Goal: Check status: Check status

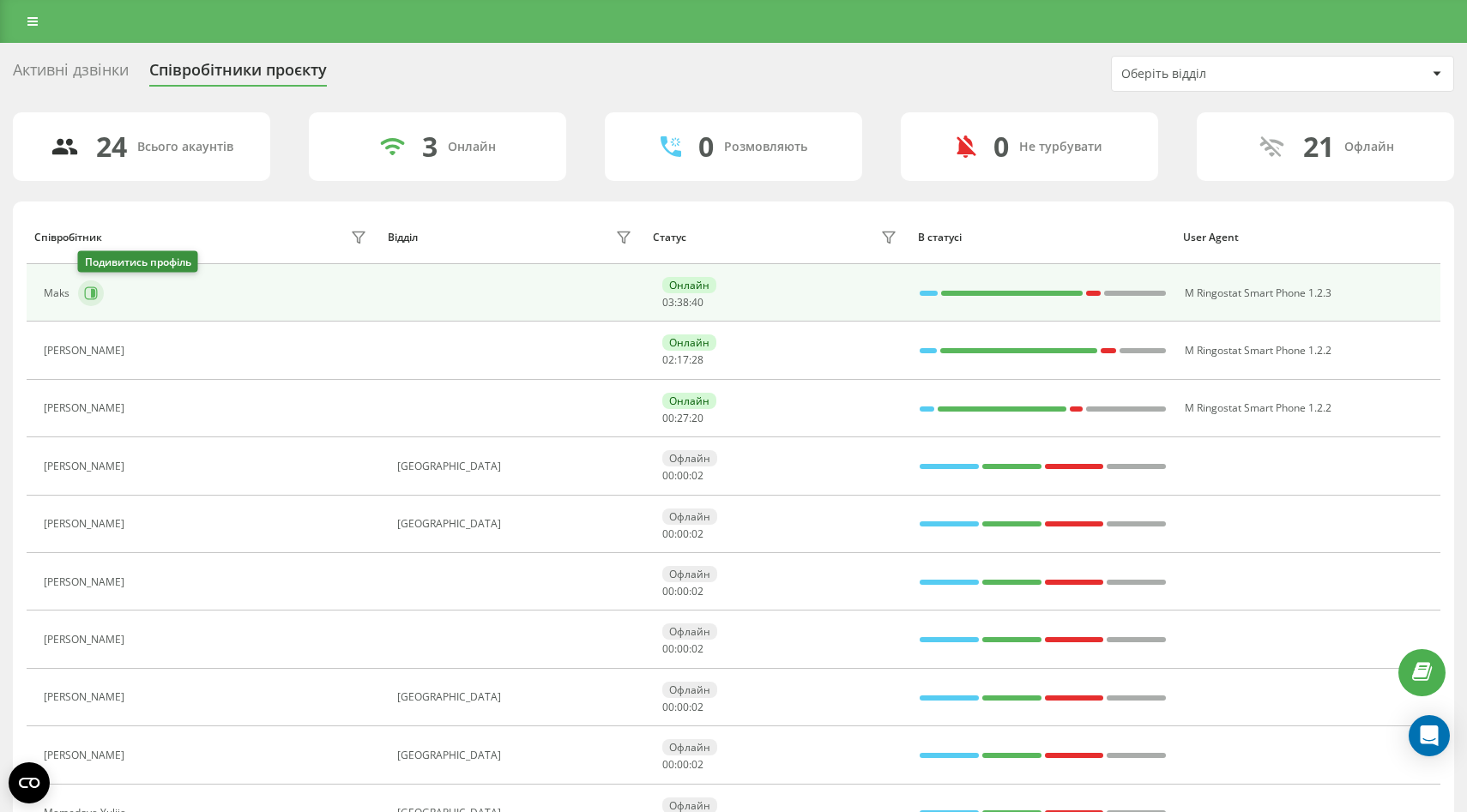
click at [93, 301] on button at bounding box center [90, 293] width 26 height 26
click at [93, 294] on icon at bounding box center [93, 293] width 5 height 9
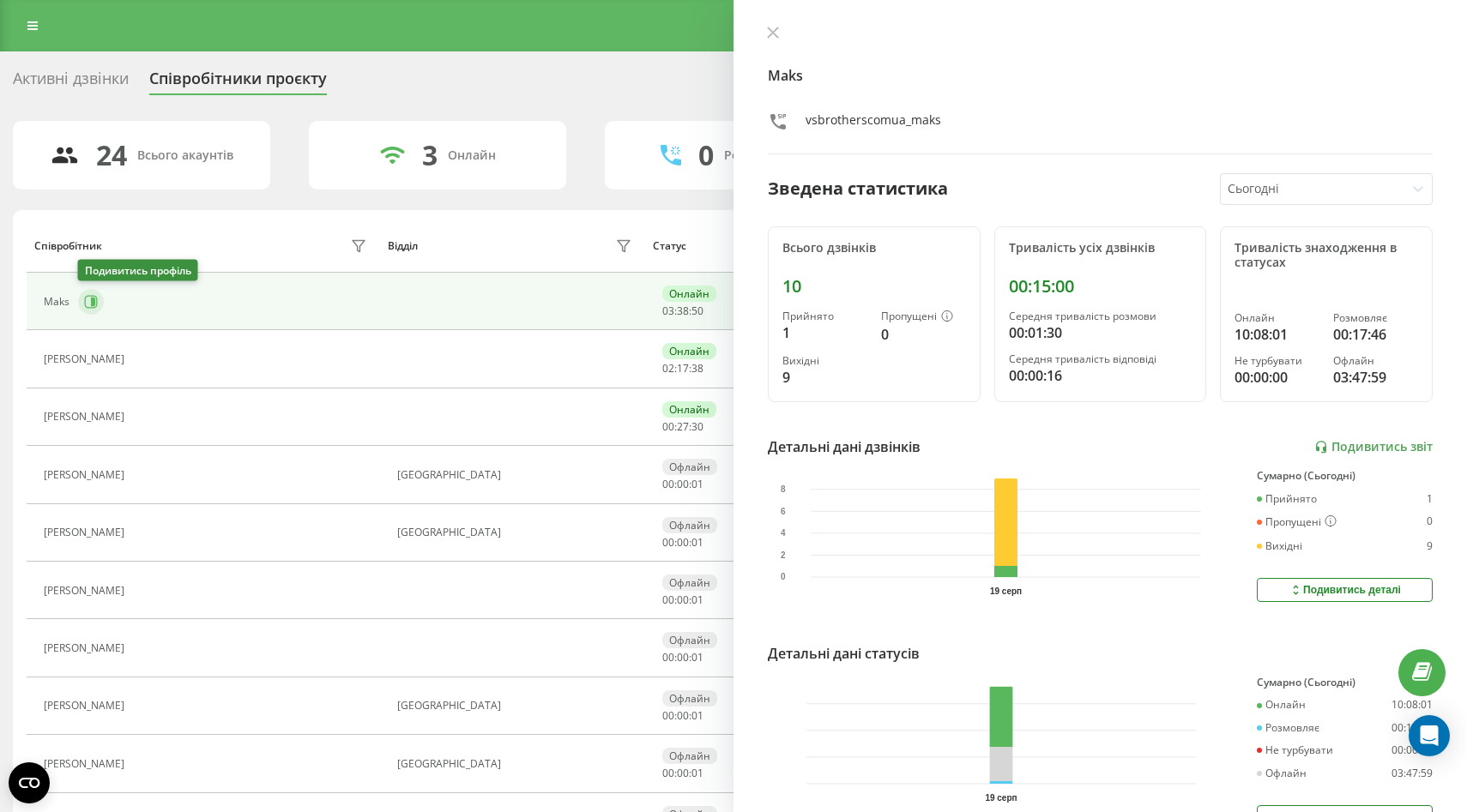
click at [89, 311] on button at bounding box center [90, 301] width 26 height 26
click at [89, 312] on button at bounding box center [90, 301] width 26 height 26
click at [86, 307] on icon at bounding box center [90, 301] width 14 height 14
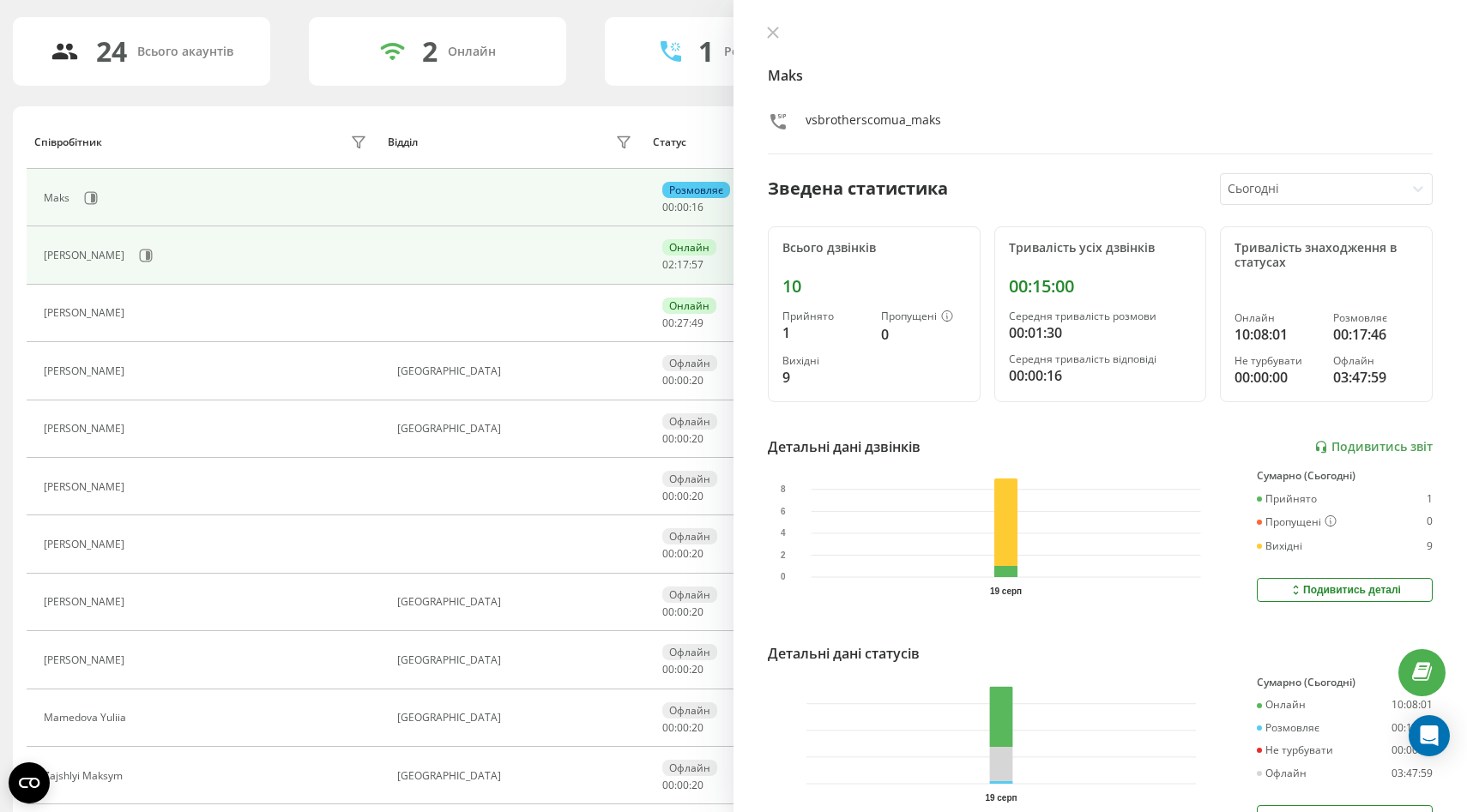
scroll to position [129, 0]
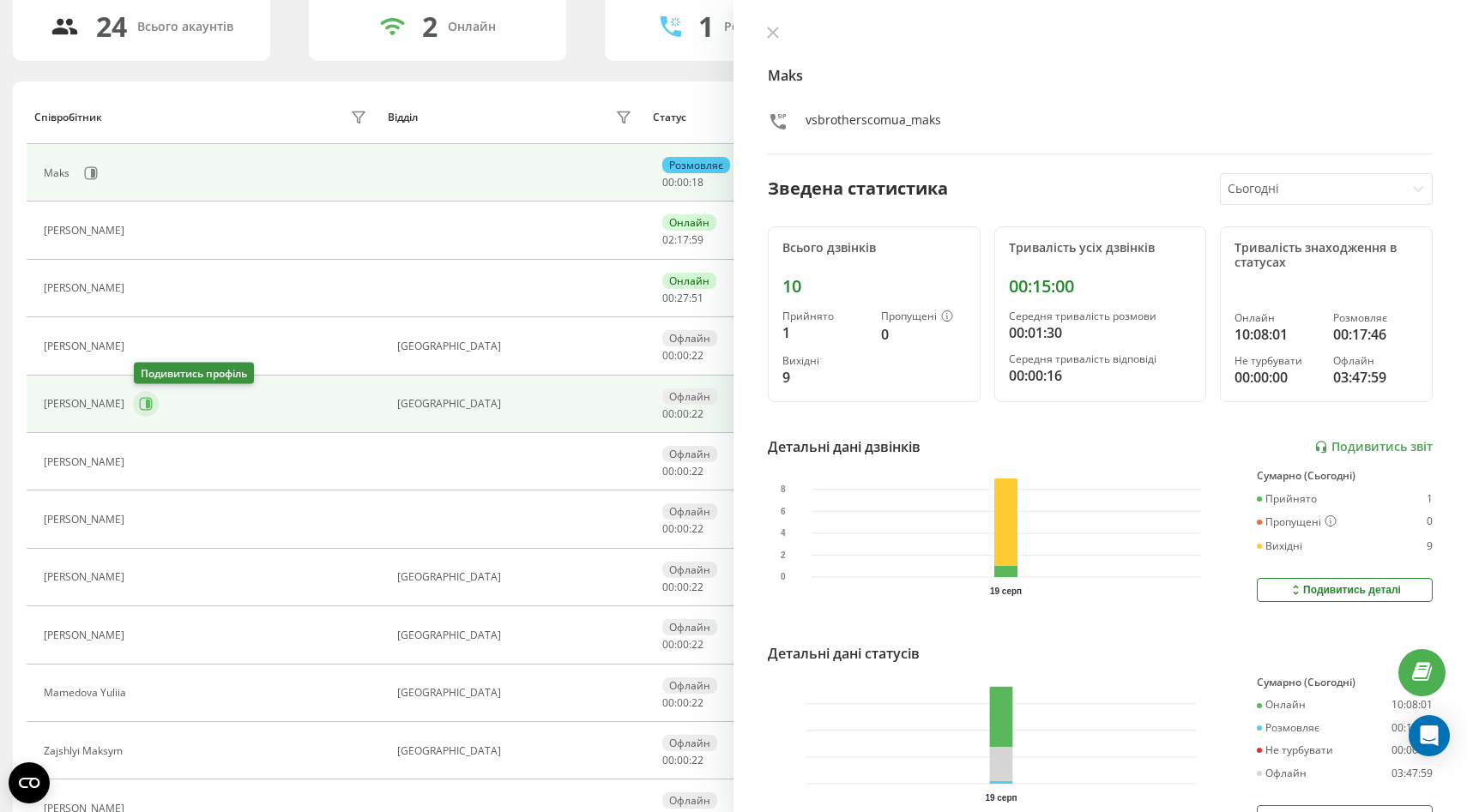
click at [136, 408] on button at bounding box center [145, 403] width 26 height 26
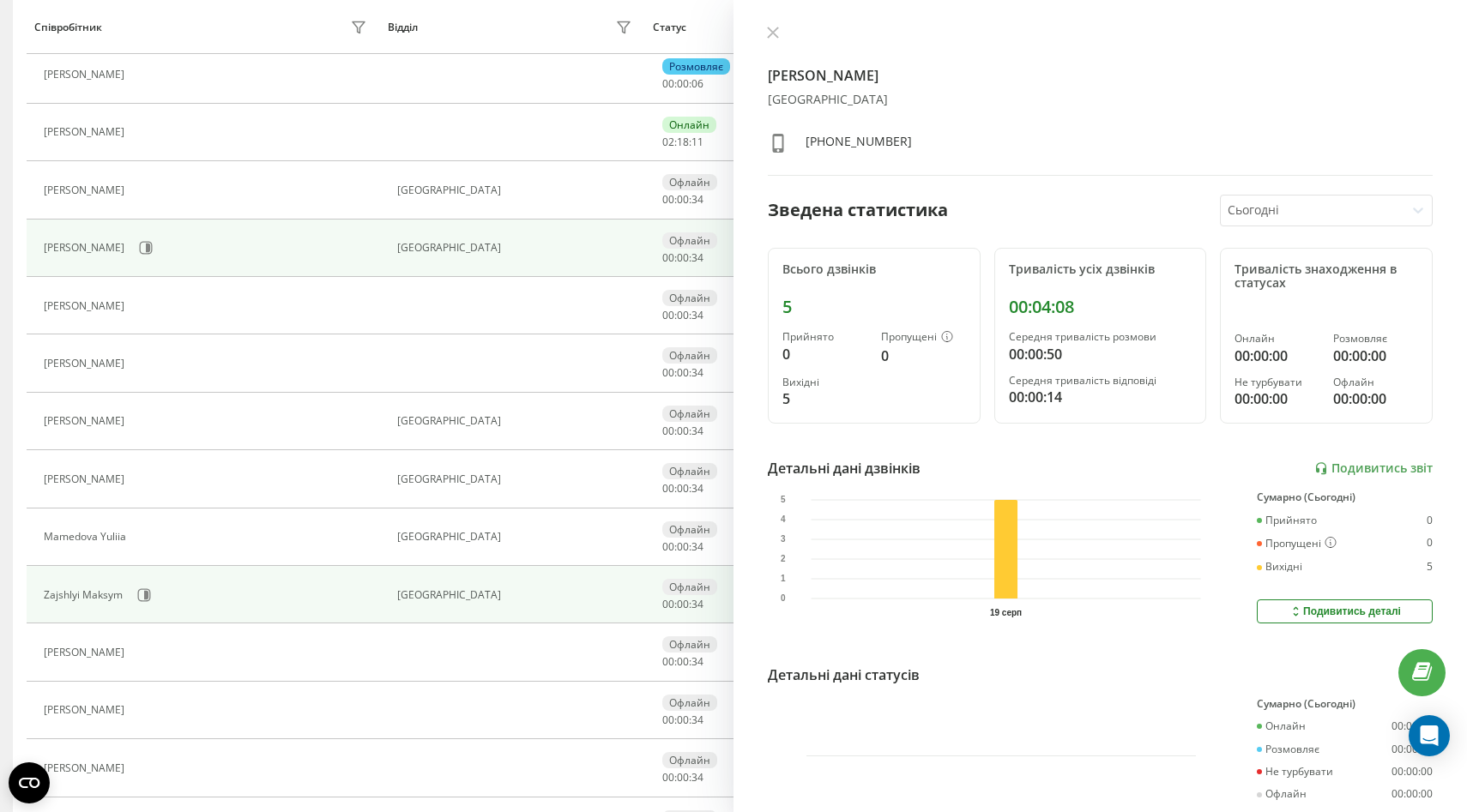
scroll to position [287, 0]
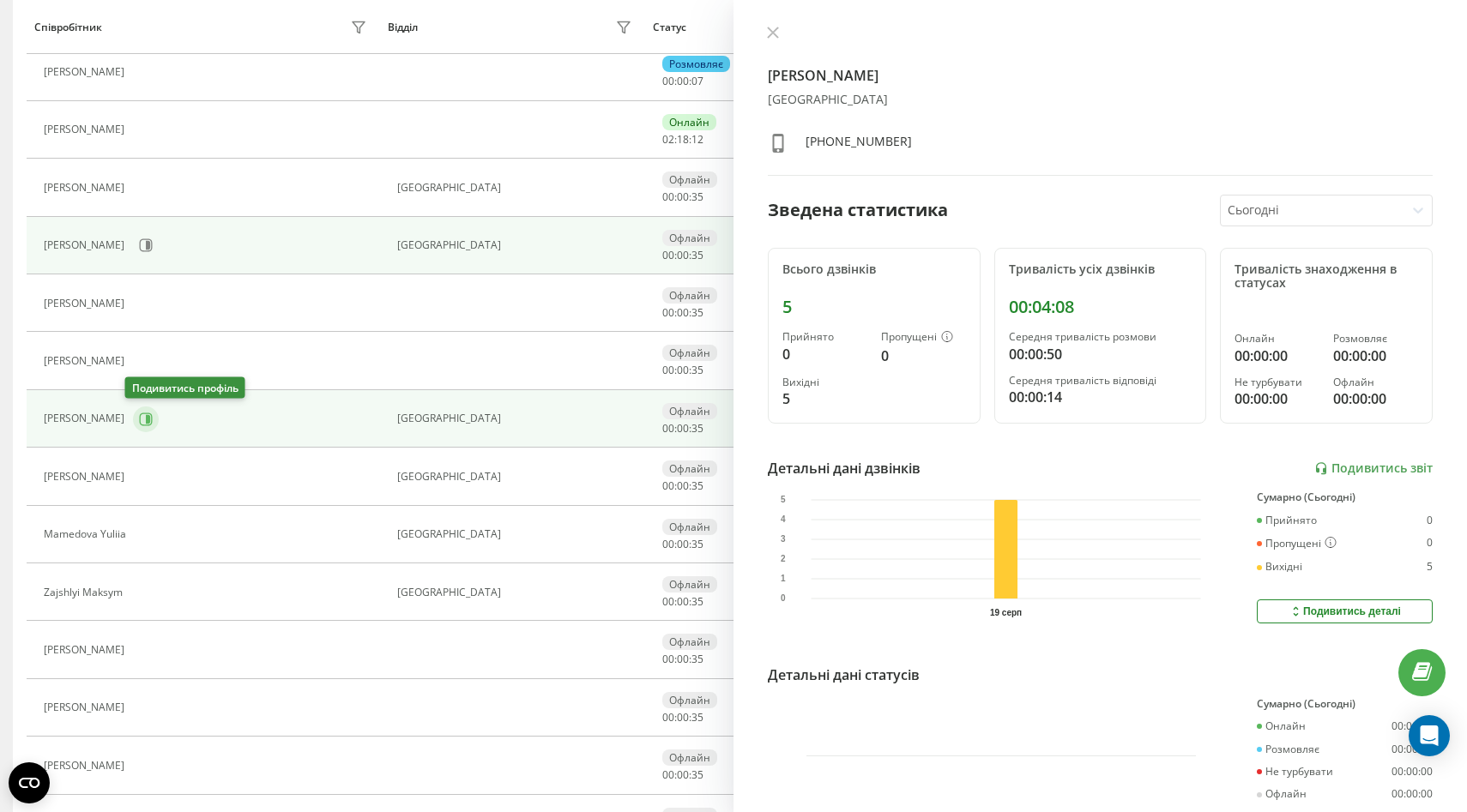
click at [140, 414] on icon at bounding box center [146, 419] width 13 height 13
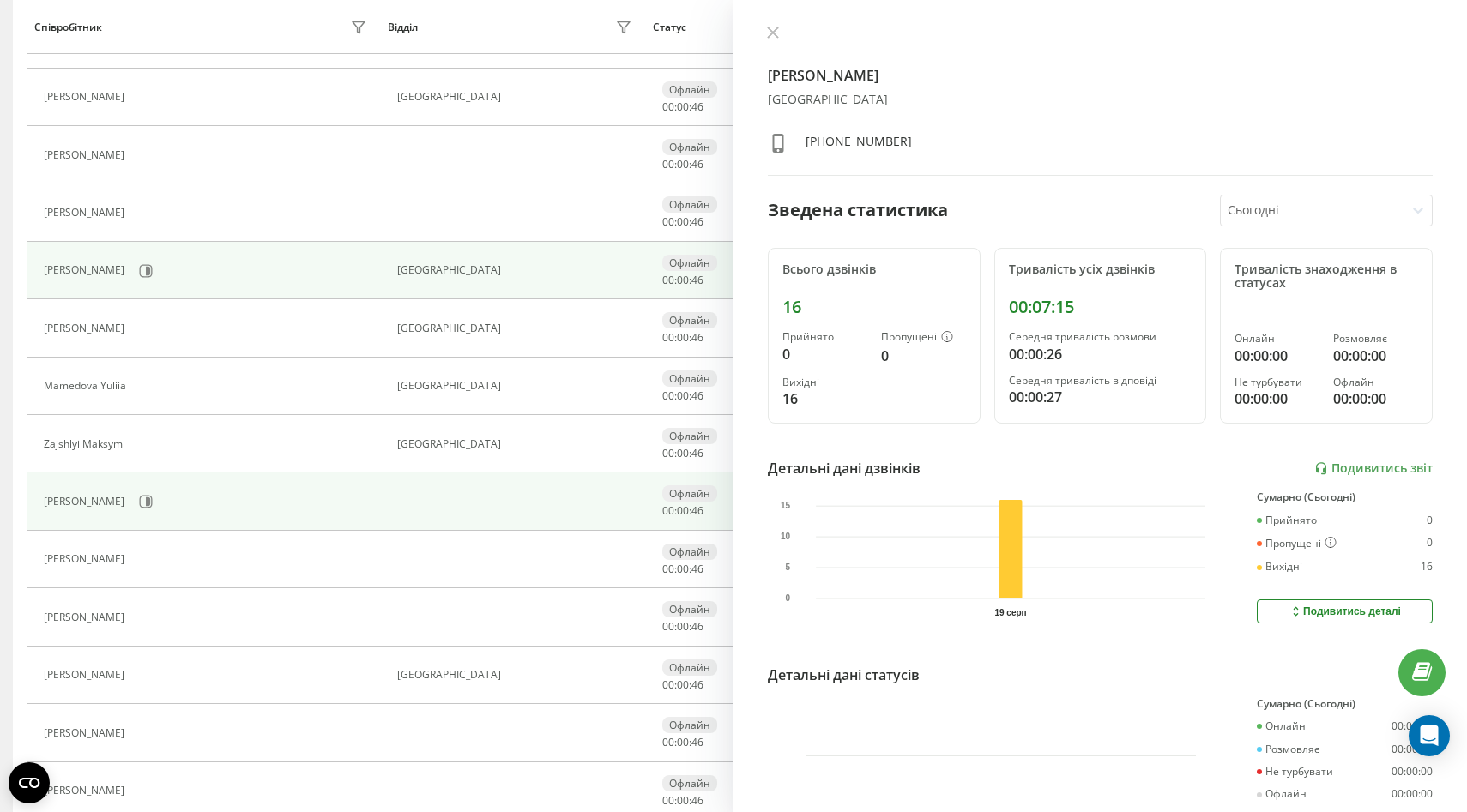
scroll to position [477, 0]
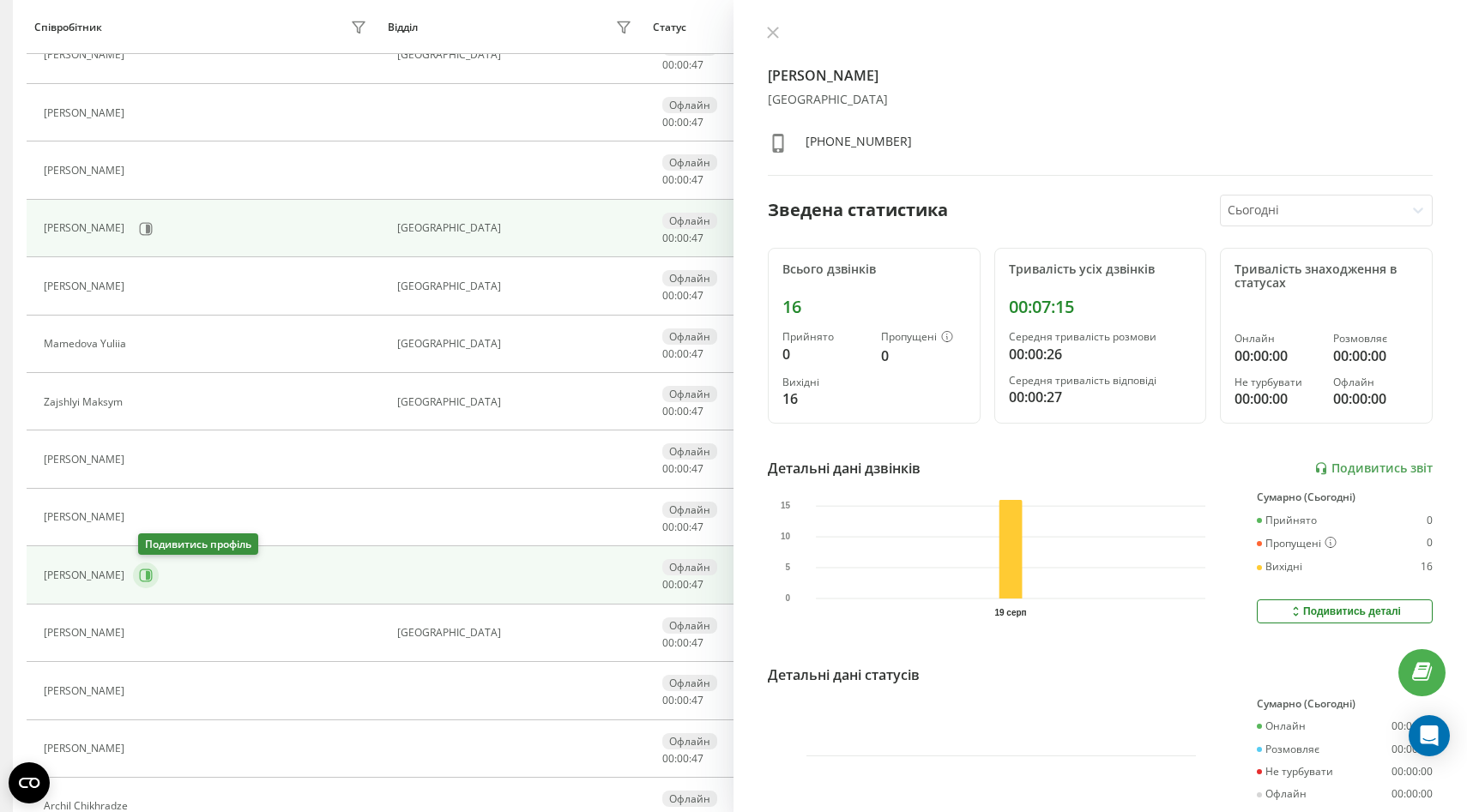
click at [150, 577] on icon at bounding box center [145, 575] width 14 height 14
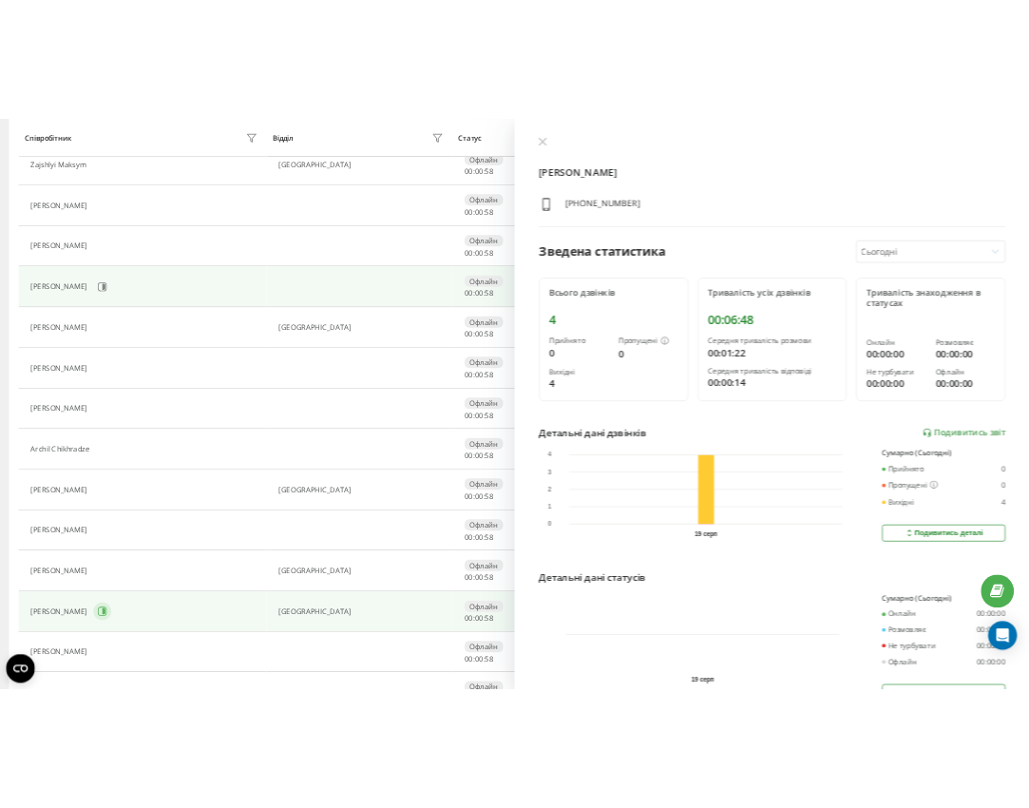
scroll to position [939, 0]
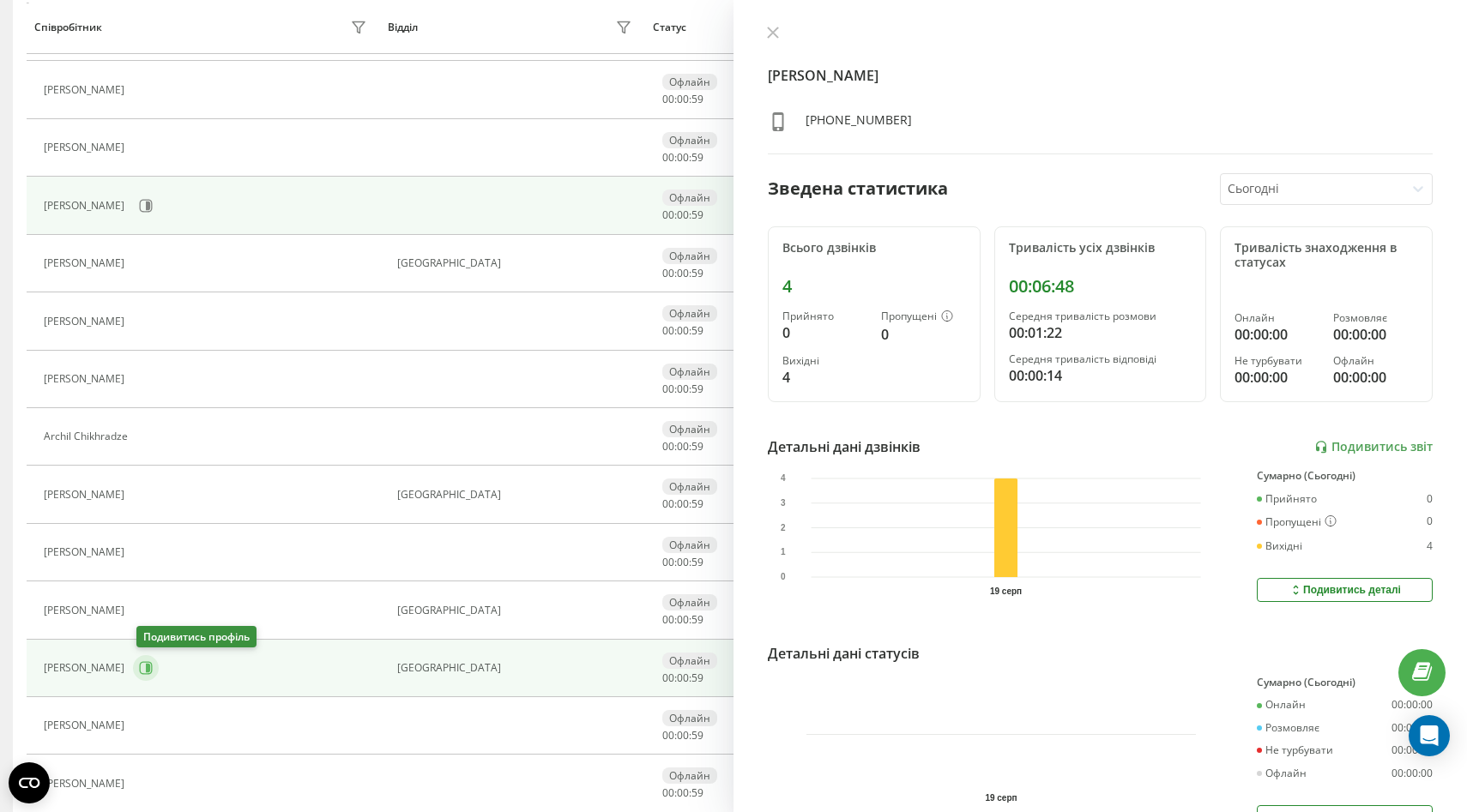
click at [147, 662] on icon at bounding box center [146, 669] width 13 height 13
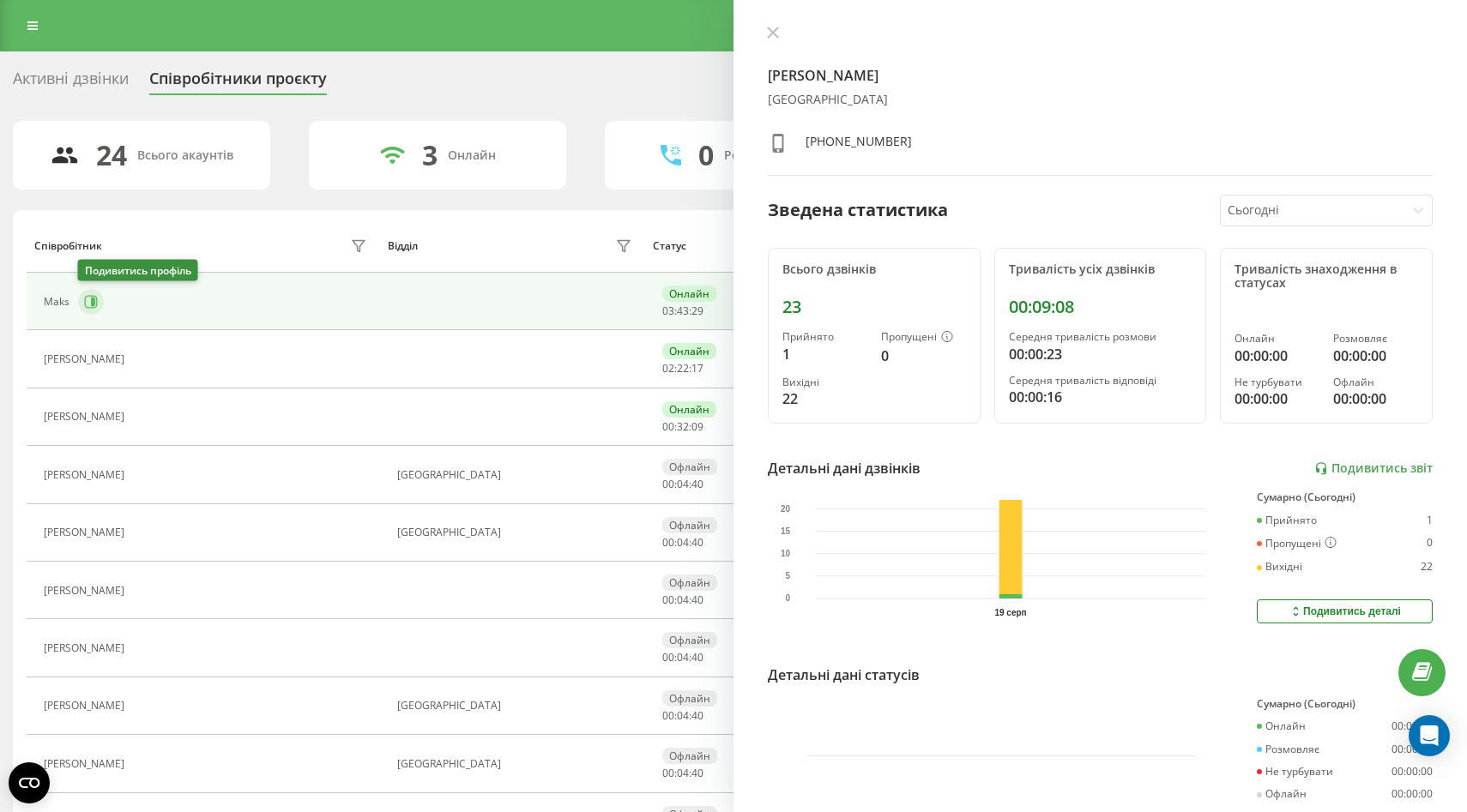
click at [86, 301] on icon at bounding box center [90, 301] width 14 height 14
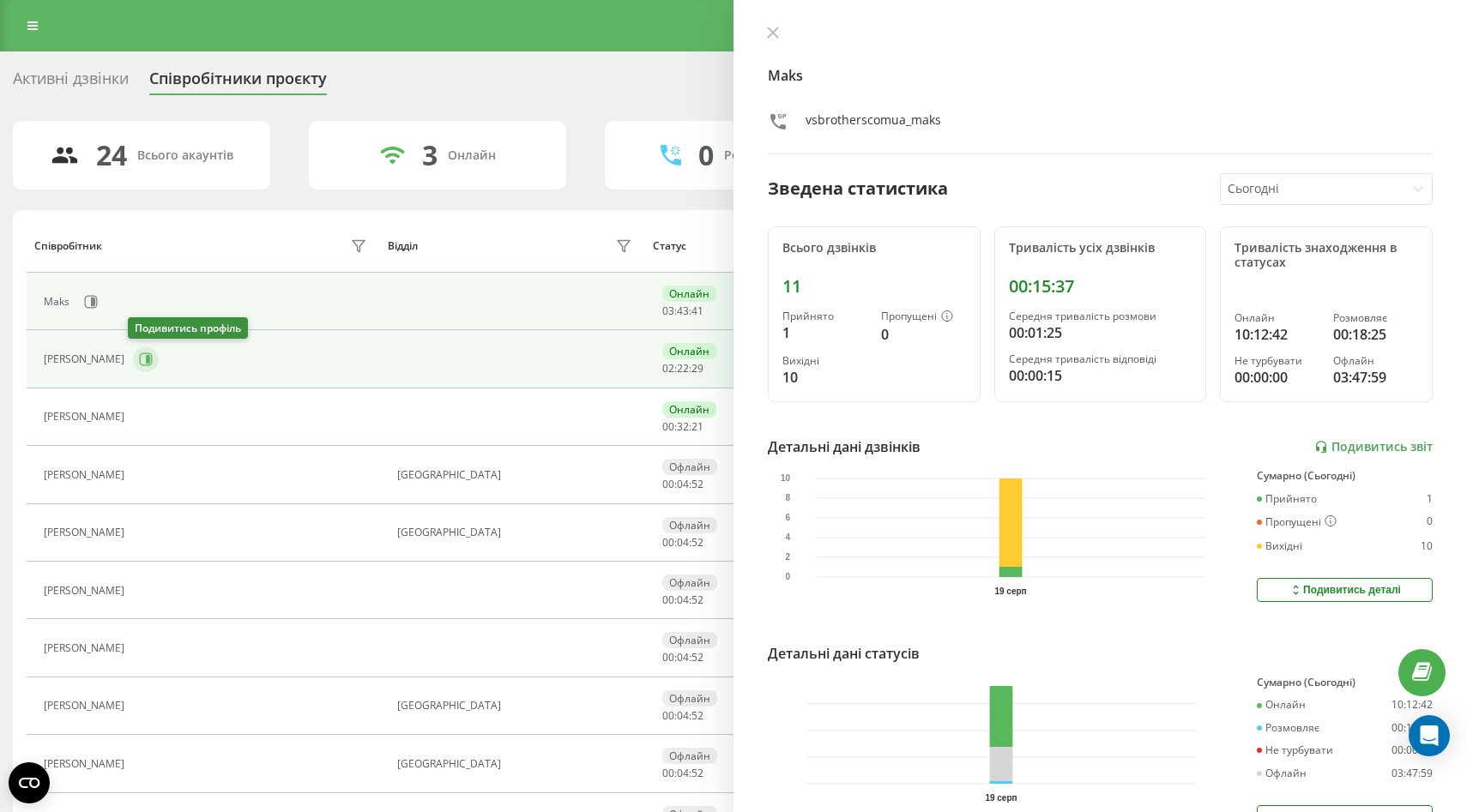
click at [146, 359] on icon at bounding box center [148, 359] width 5 height 9
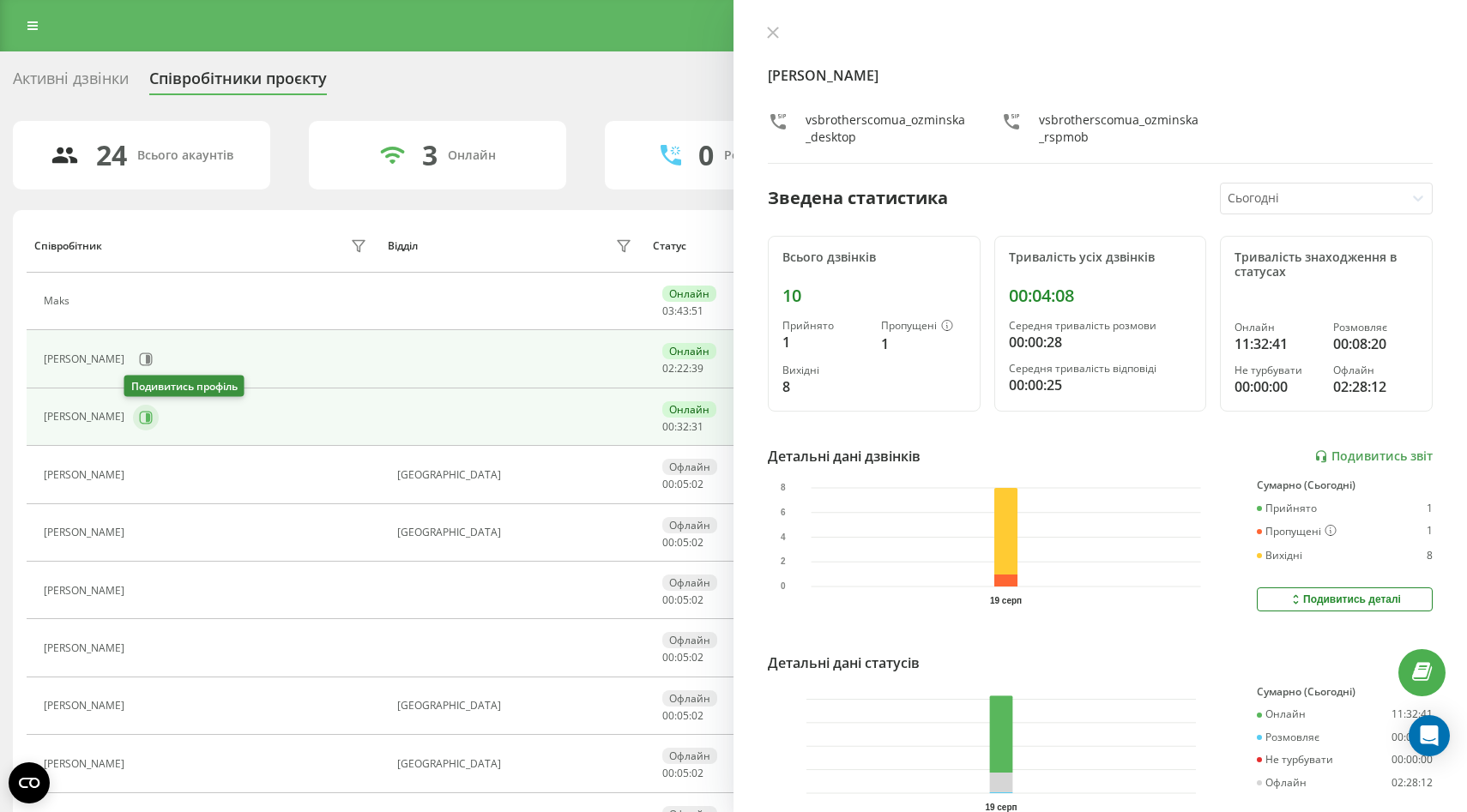
click at [144, 420] on button at bounding box center [145, 418] width 26 height 26
